Goal: Task Accomplishment & Management: Manage account settings

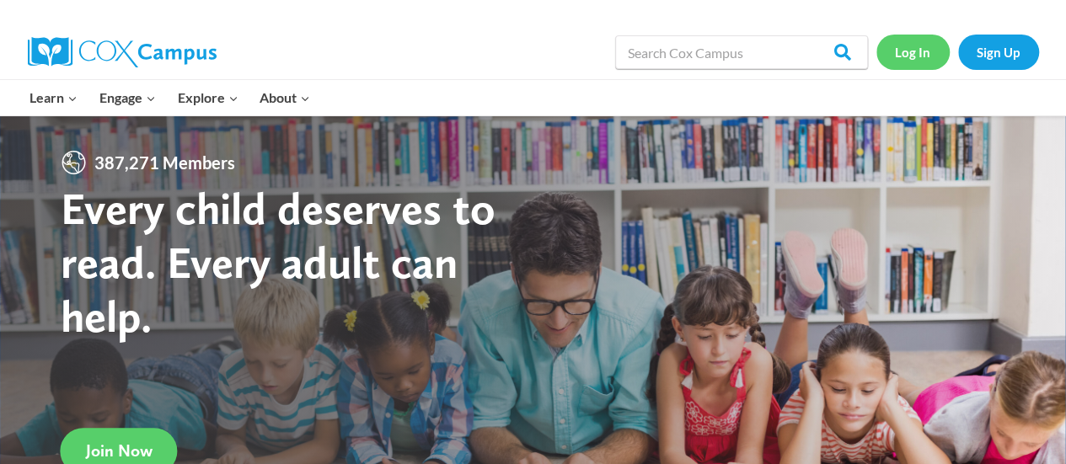
click at [915, 59] on link "Log In" at bounding box center [913, 52] width 73 height 35
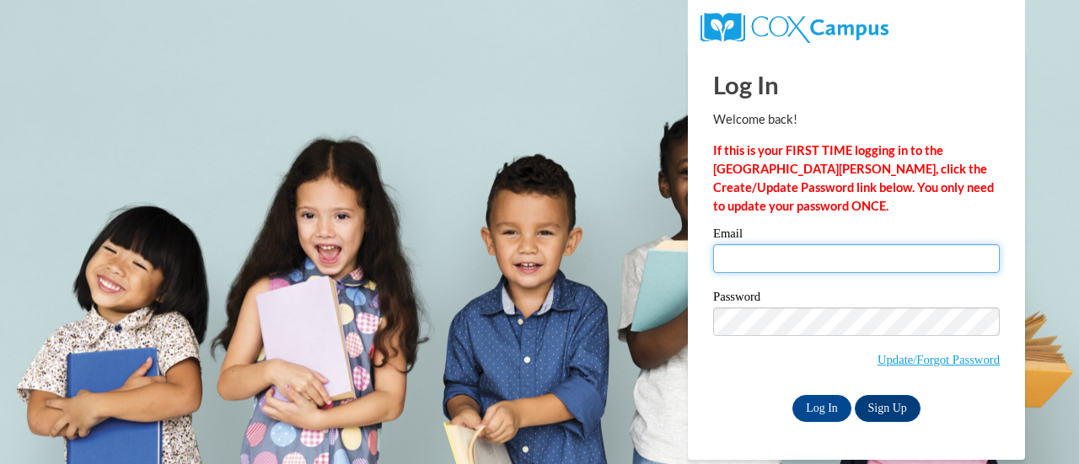
click at [783, 251] on input "Email" at bounding box center [856, 258] width 287 height 29
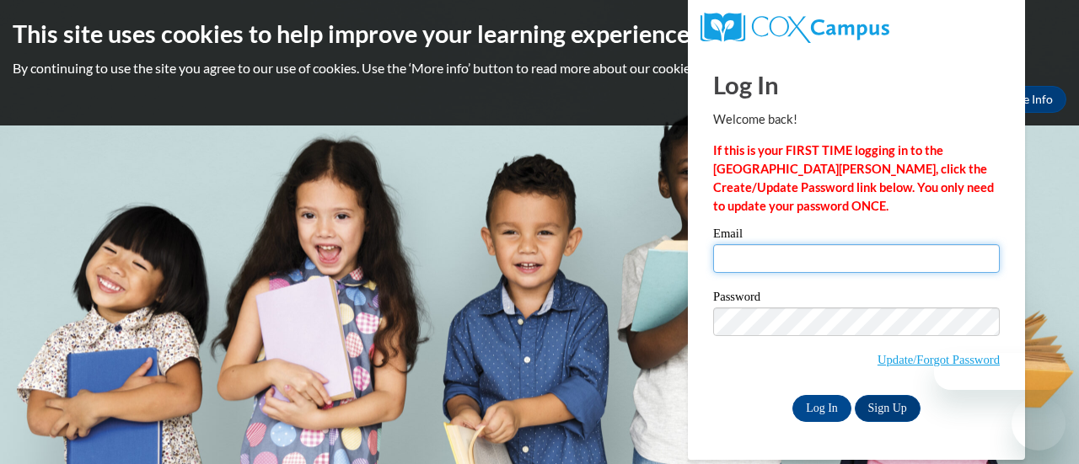
type input "jkschneider@gbaps.org"
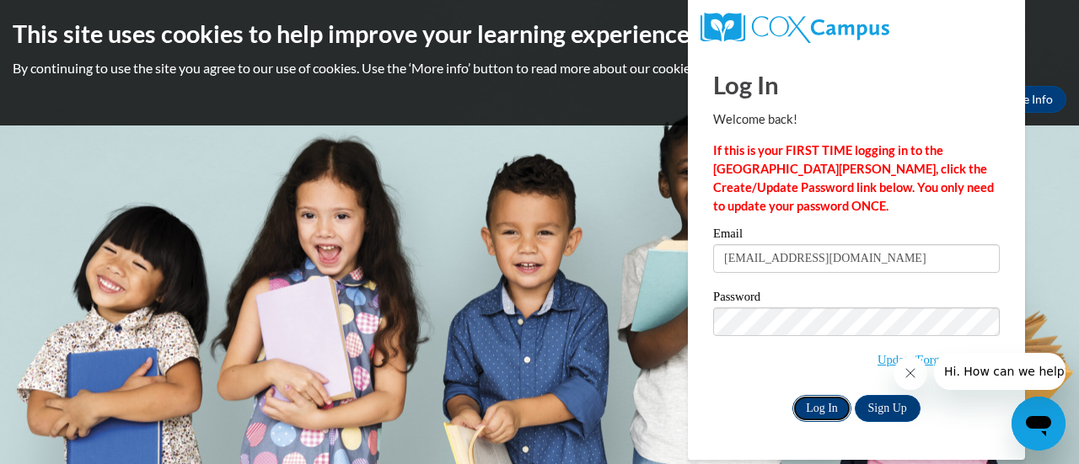
click at [822, 412] on input "Log In" at bounding box center [821, 408] width 59 height 27
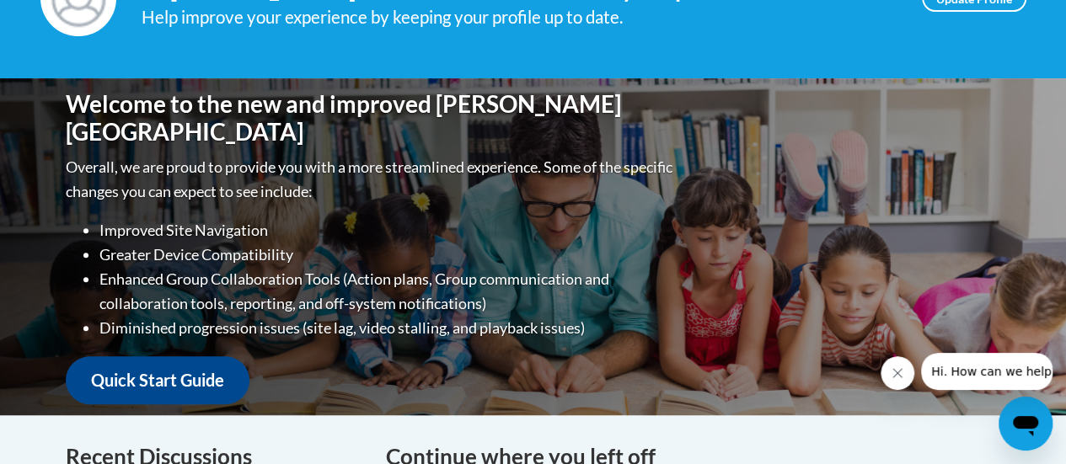
scroll to position [133, 0]
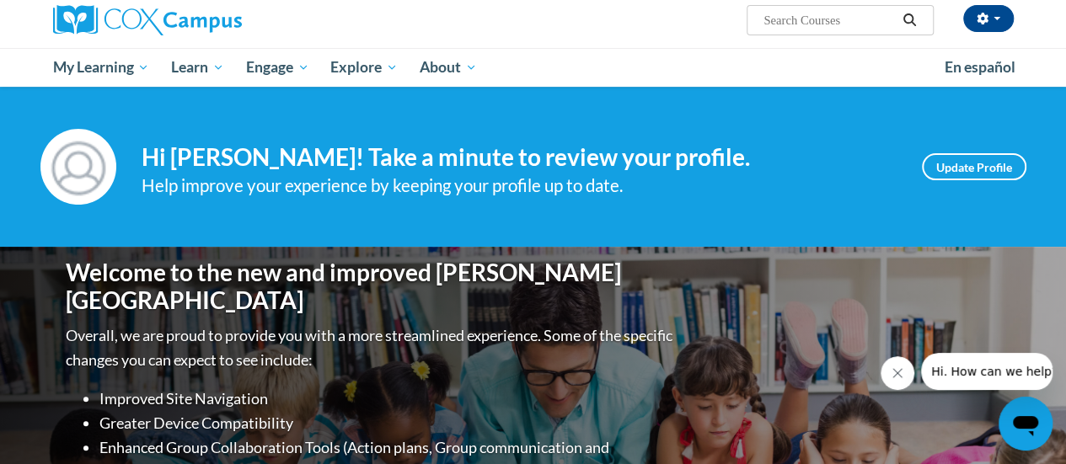
click at [575, 36] on div "Jennifer Schneider (America/Chicago UTC-05:00) My Profile Inbox My Transcripts …" at bounding box center [533, 20] width 986 height 56
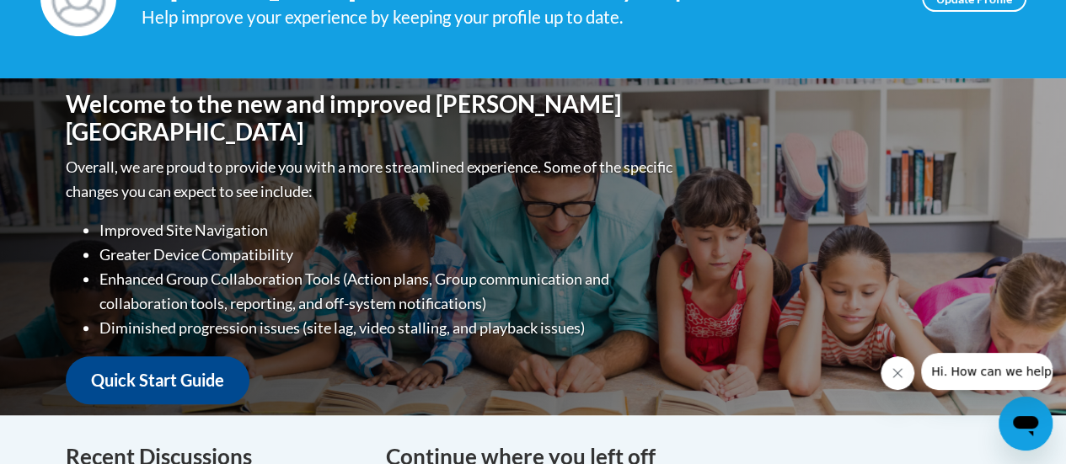
scroll to position [386, 0]
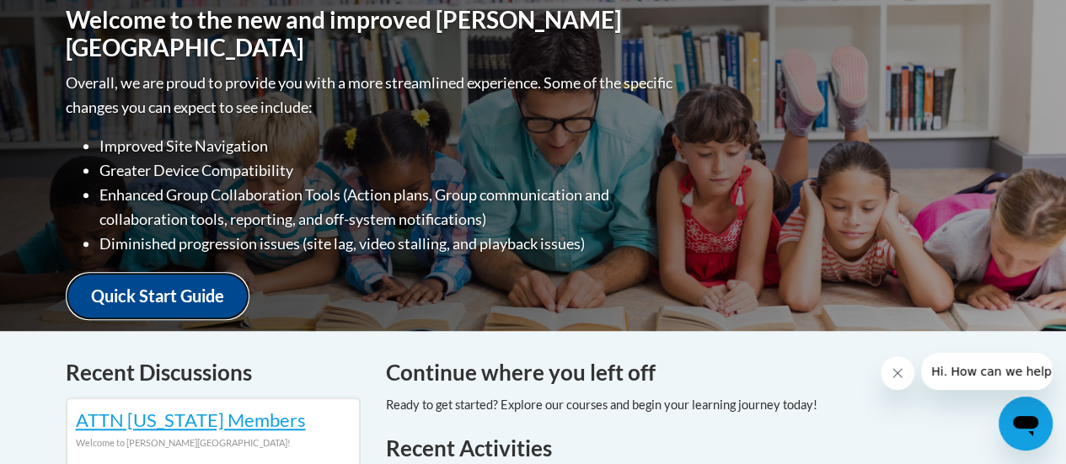
click at [178, 287] on link "Quick Start Guide" at bounding box center [158, 296] width 184 height 48
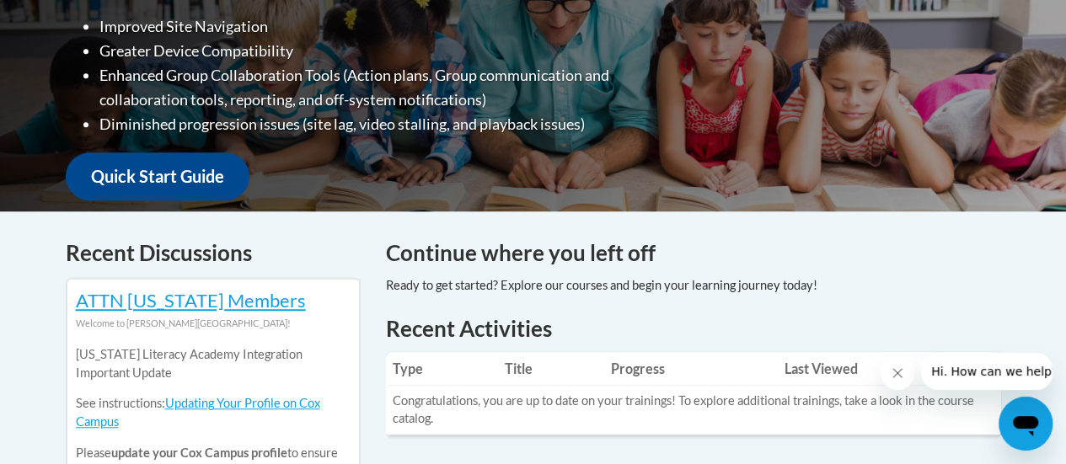
scroll to position [0, 0]
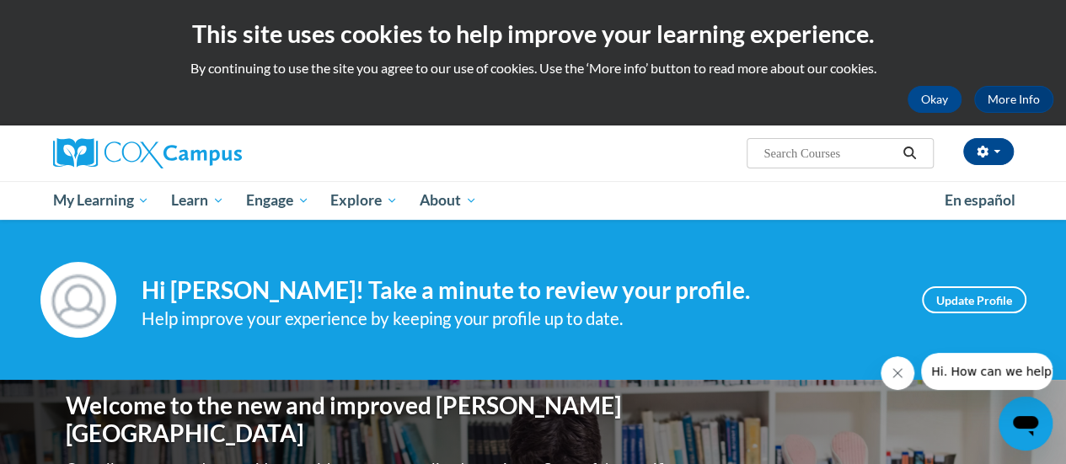
click at [885, 360] on div at bounding box center [967, 371] width 172 height 37
click at [894, 371] on icon "Close message from company" at bounding box center [897, 373] width 13 height 13
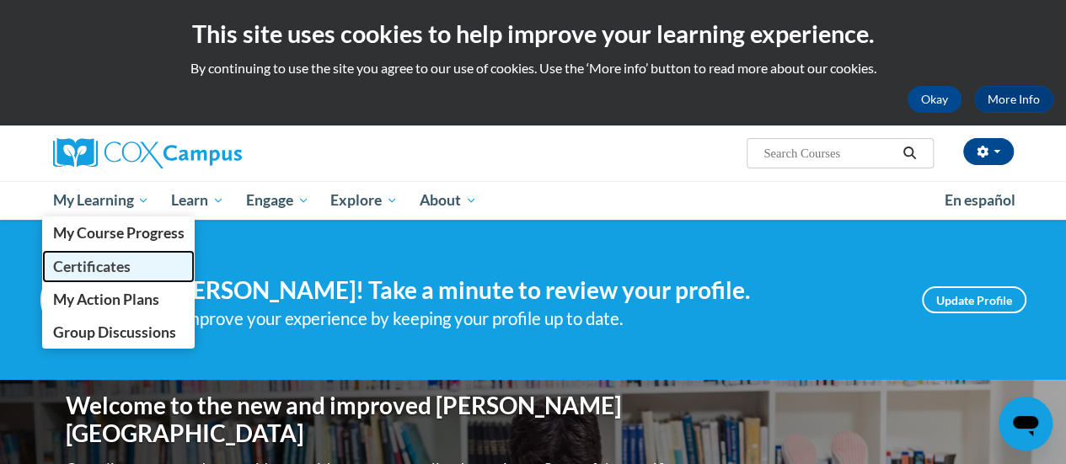
click at [101, 267] on span "Certificates" at bounding box center [91, 267] width 78 height 18
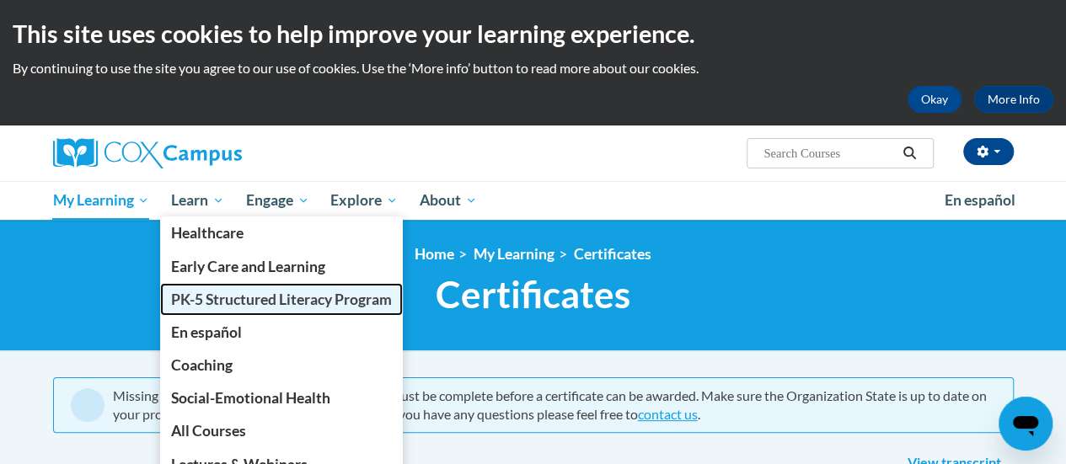
click at [263, 301] on span "PK-5 Structured Literacy Program" at bounding box center [281, 300] width 221 height 18
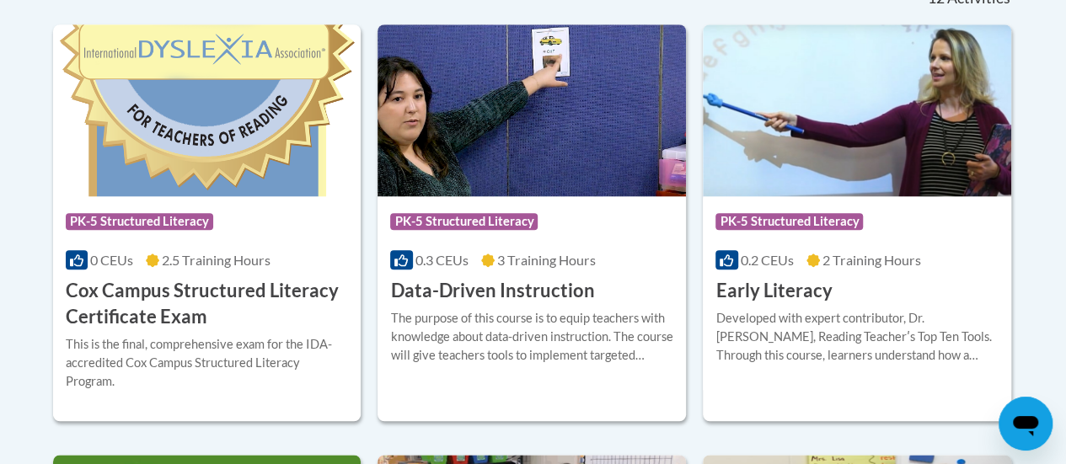
scroll to position [746, 0]
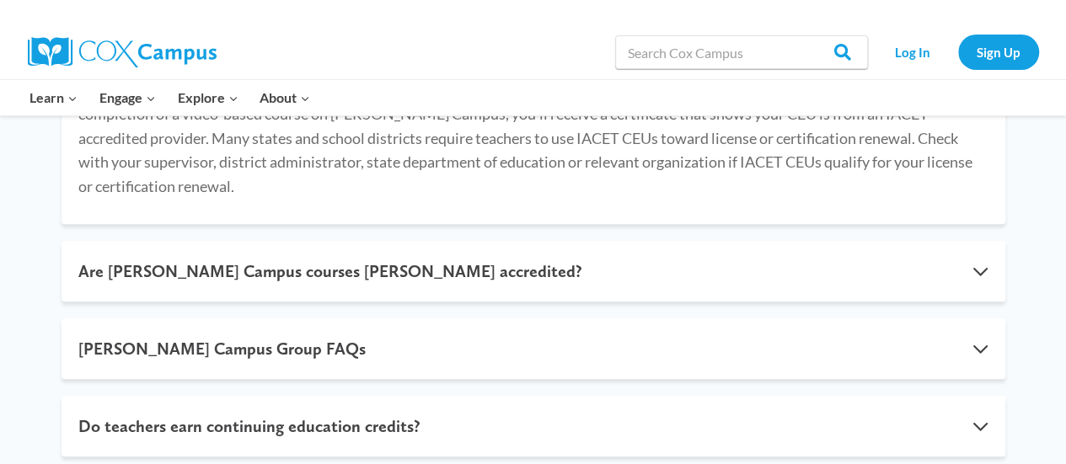
scroll to position [427, 0]
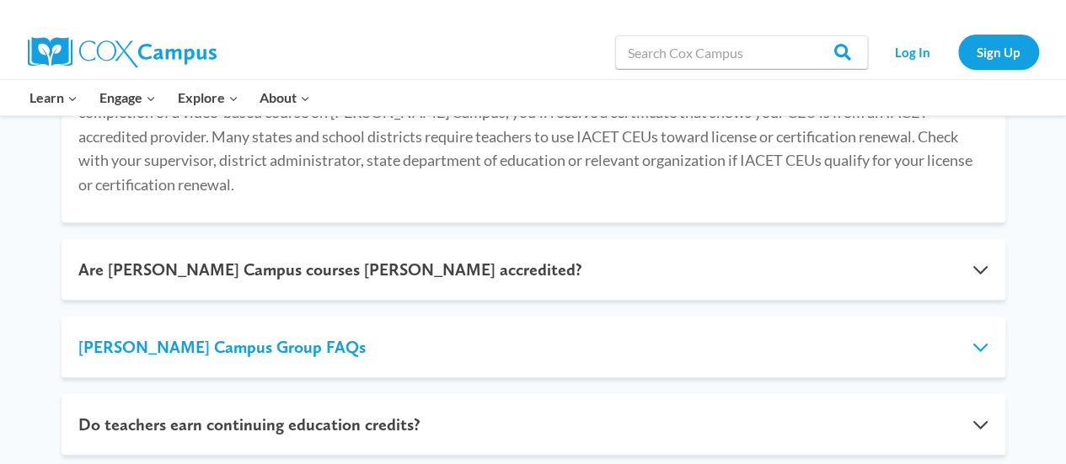
click at [544, 317] on button "Cox Campus Group FAQs" at bounding box center [534, 347] width 944 height 61
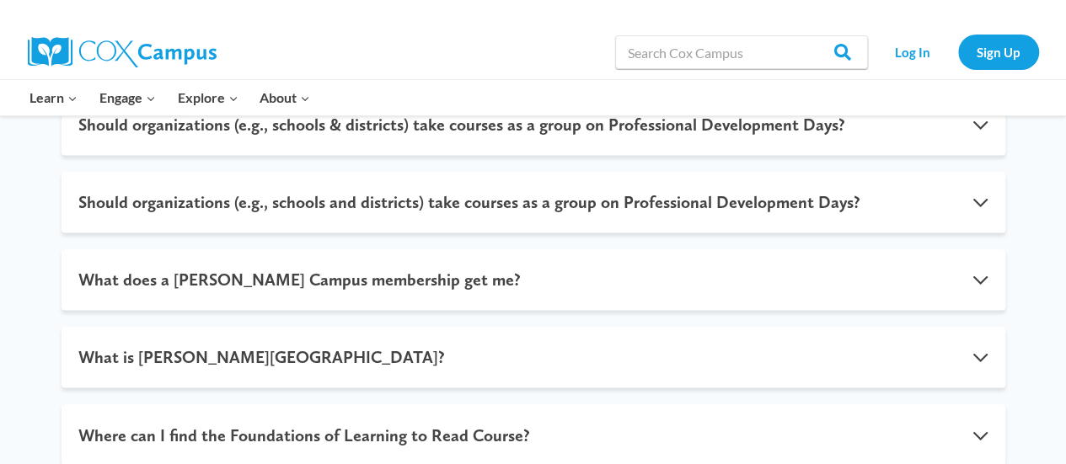
scroll to position [1226, 0]
